Goal: Task Accomplishment & Management: Complete application form

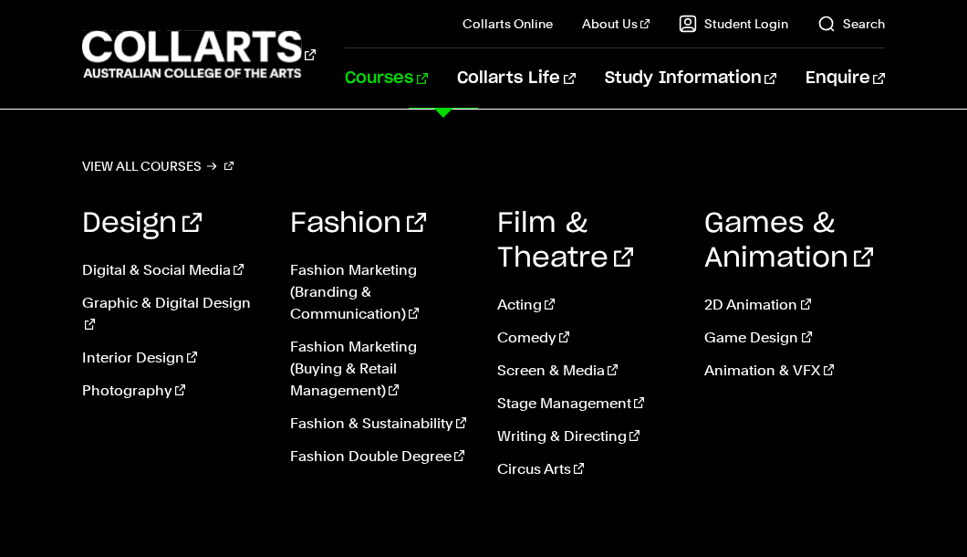
click at [428, 80] on link "Courses" at bounding box center [386, 78] width 83 height 60
click at [193, 170] on link "View all courses" at bounding box center [157, 166] width 151 height 26
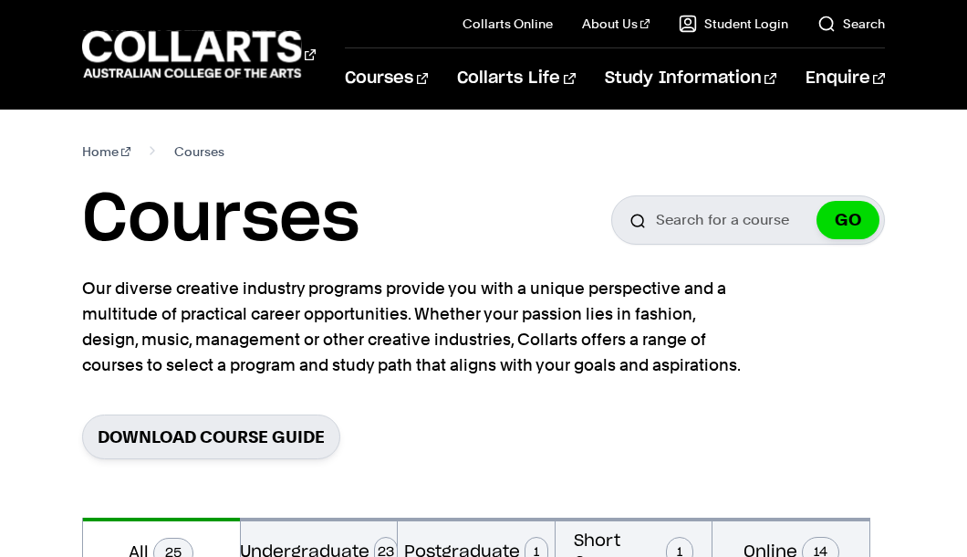
drag, startPoint x: 847, startPoint y: 74, endPoint x: 803, endPoint y: 109, distance: 55.9
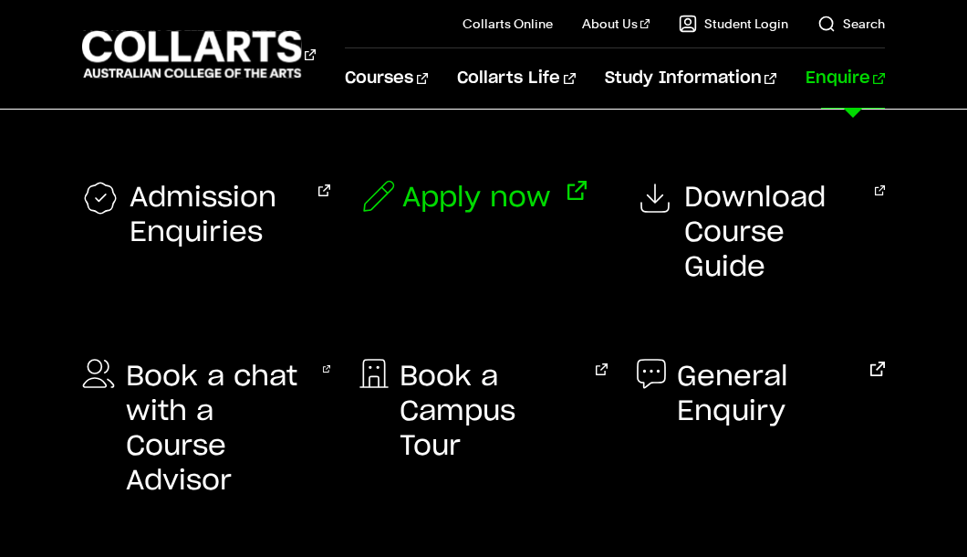
click at [496, 194] on span "Apply now" at bounding box center [476, 198] width 149 height 35
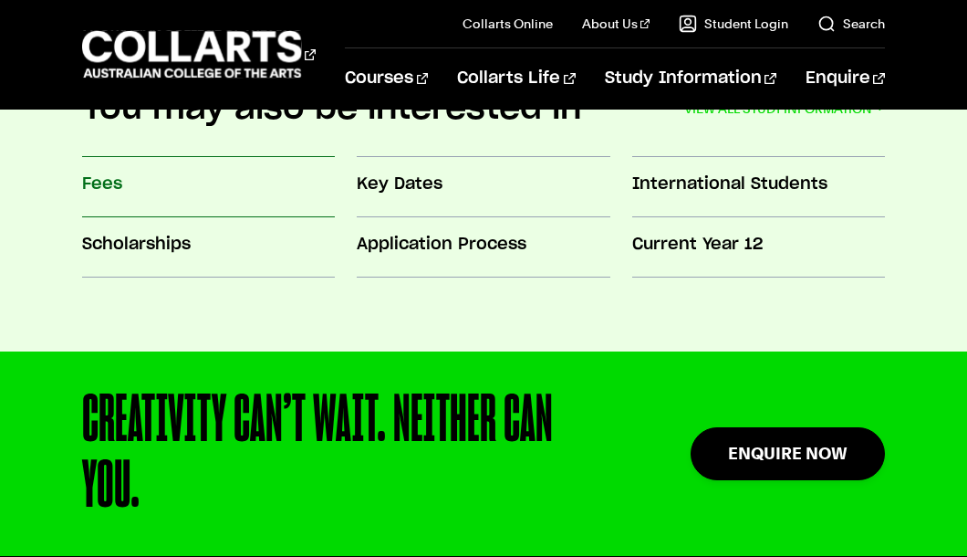
scroll to position [1584, 0]
